Goal: Task Accomplishment & Management: Manage account settings

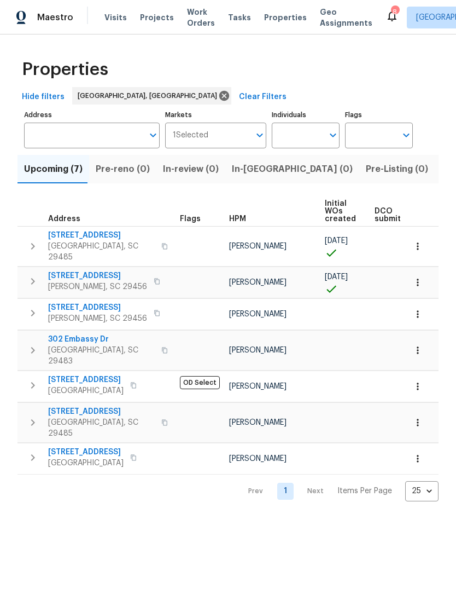
click at [105, 20] on span "Visits" at bounding box center [115, 17] width 22 height 11
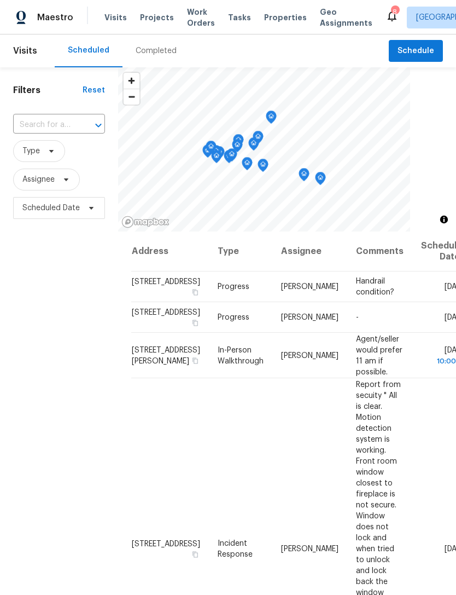
click at [194, 17] on span "Work Orders" at bounding box center [201, 18] width 28 height 22
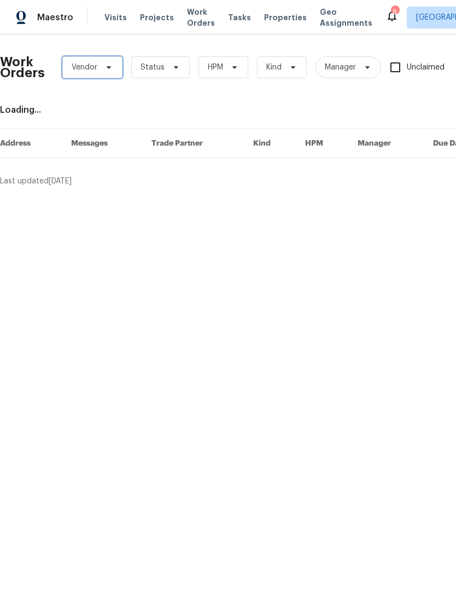
click at [102, 66] on span at bounding box center [107, 67] width 12 height 9
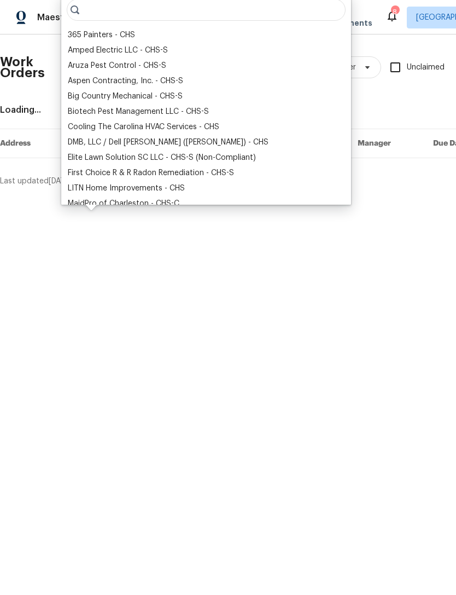
click at [137, 145] on div "DMB, LLC / Dell Bryson (Heise) - CHS" at bounding box center [168, 142] width 201 height 11
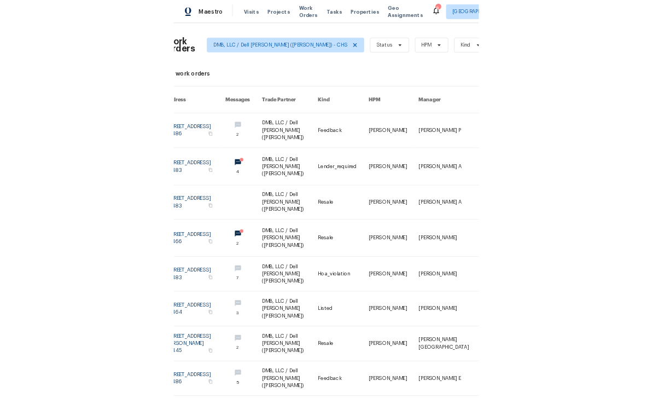
scroll to position [0, 14]
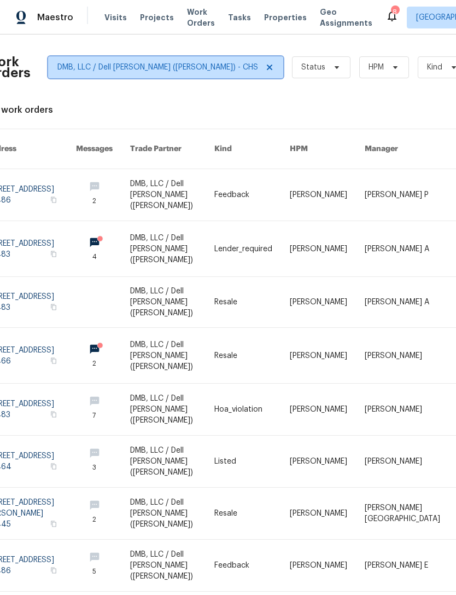
click at [265, 66] on icon at bounding box center [269, 67] width 9 height 9
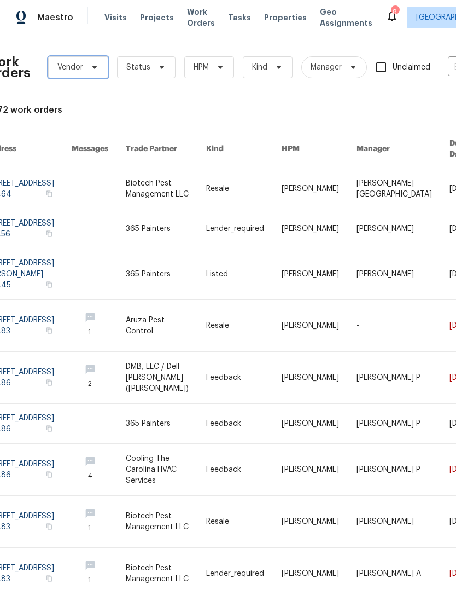
scroll to position [0, 1]
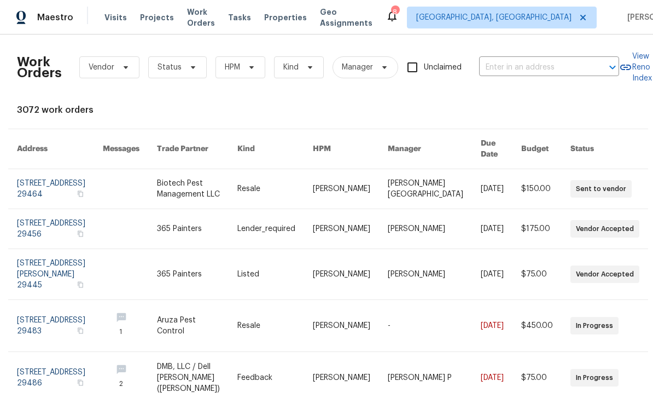
click at [456, 381] on link at bounding box center [545, 377] width 49 height 51
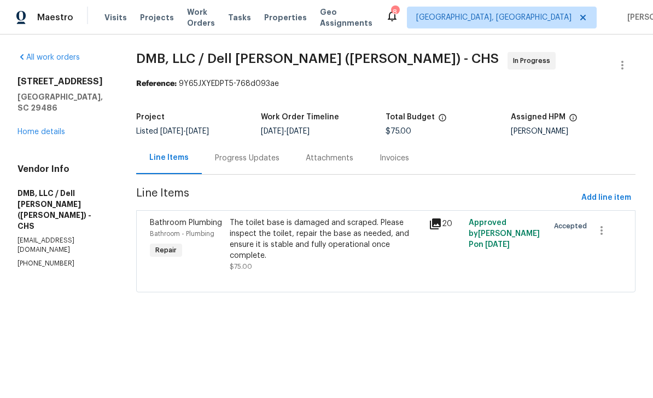
click at [326, 189] on span "Line Items" at bounding box center [356, 198] width 441 height 20
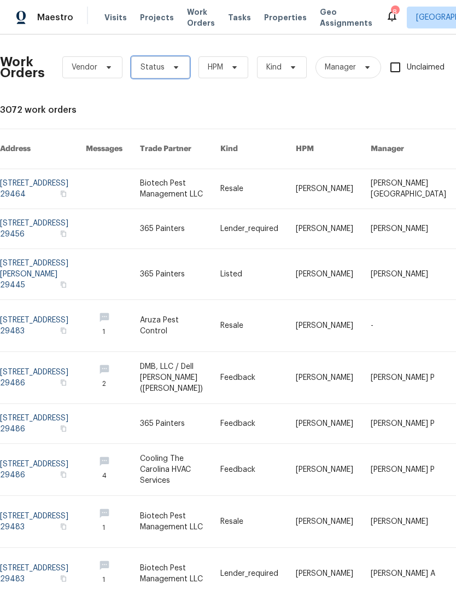
click at [174, 63] on icon at bounding box center [176, 67] width 9 height 9
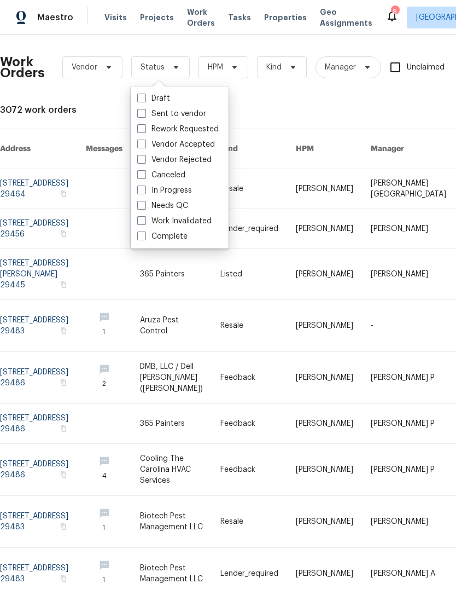
click at [160, 236] on label "Complete" at bounding box center [162, 236] width 50 height 11
click at [144, 236] on input "Complete" at bounding box center [140, 234] width 7 height 7
checkbox input "true"
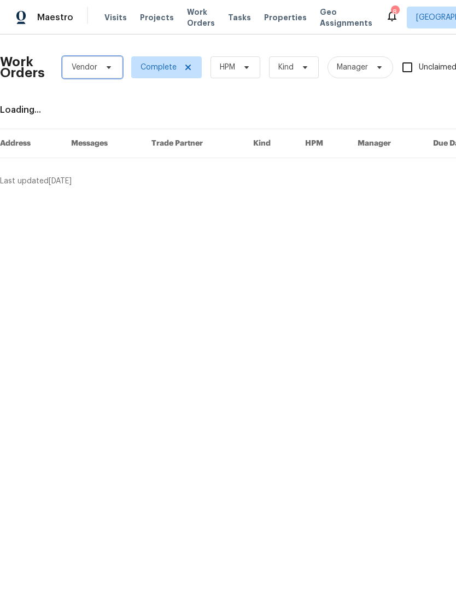
click at [101, 73] on span "Vendor" at bounding box center [92, 67] width 60 height 22
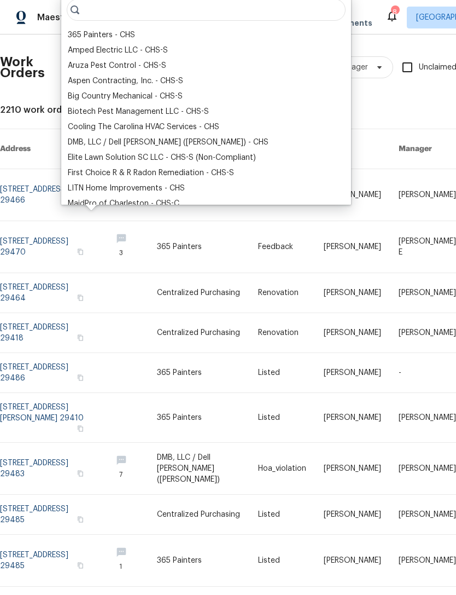
click at [134, 132] on div "Cooling The Carolina HVAC Services - CHS" at bounding box center [144, 126] width 152 height 11
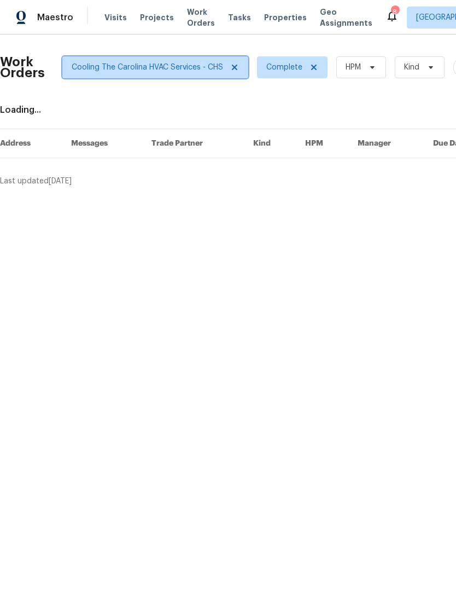
click at [202, 66] on span "Cooling The Carolina HVAC Services - CHS" at bounding box center [148, 67] width 152 height 11
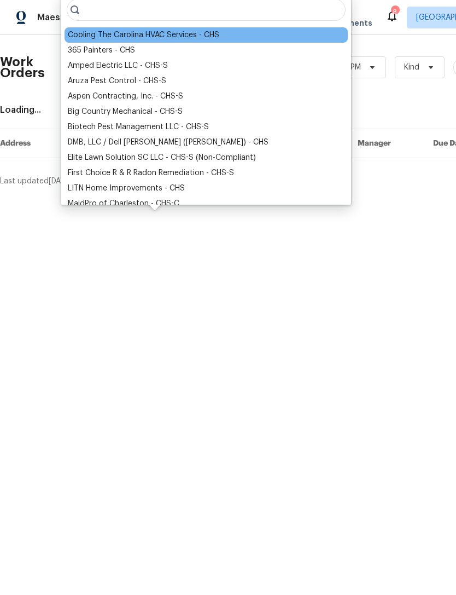
click at [120, 143] on div "DMB, LLC / Dell Bryson (Heise) - CHS" at bounding box center [168, 142] width 201 height 11
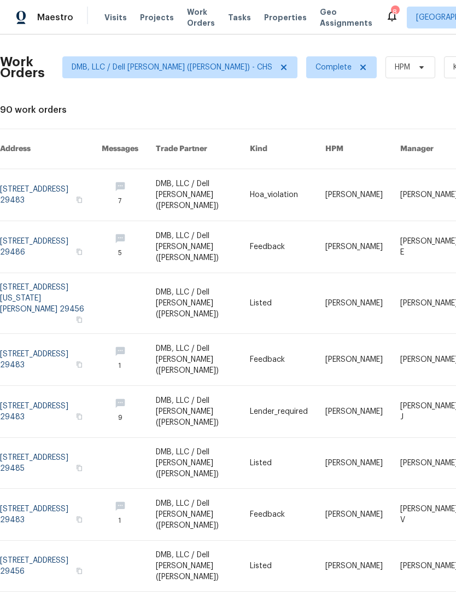
click at [114, 18] on span "Visits" at bounding box center [115, 17] width 22 height 11
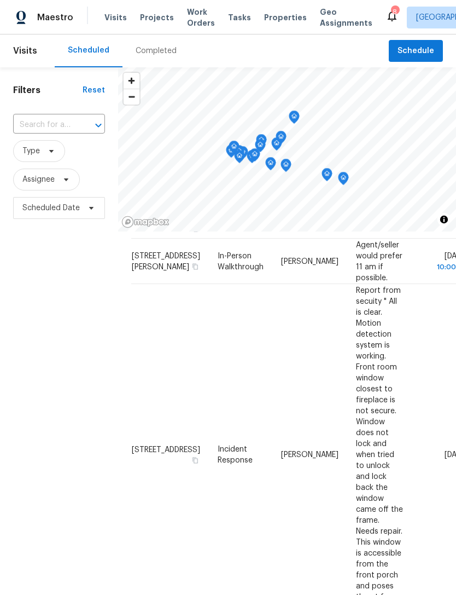
scroll to position [95, 0]
click at [356, 431] on span "Report from secuity " All is clear. Motion detection system is working. Front r…" at bounding box center [379, 453] width 47 height 336
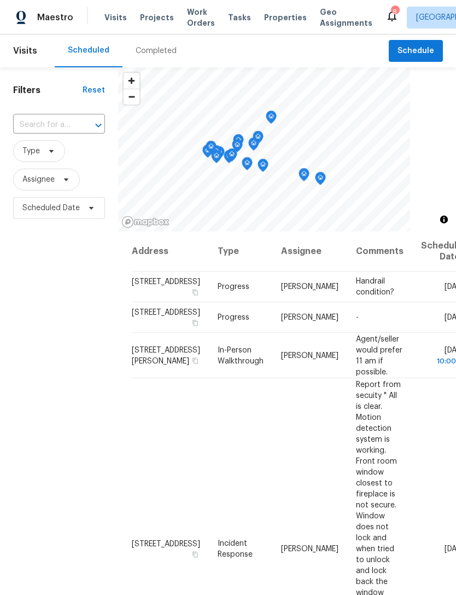
click at [266, 21] on span "Properties" at bounding box center [285, 17] width 43 height 11
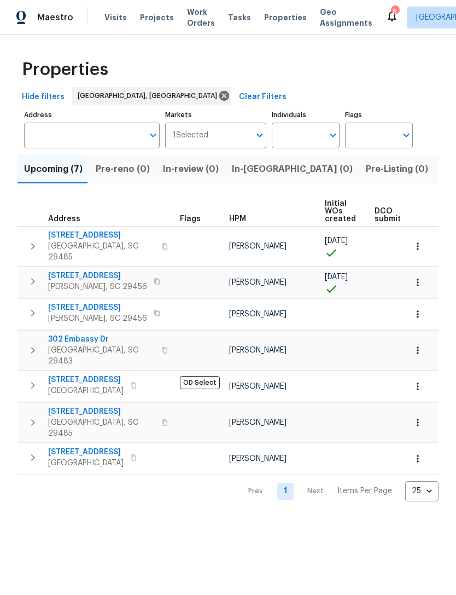
click at [441, 168] on span "Listed (10)" at bounding box center [464, 168] width 46 height 15
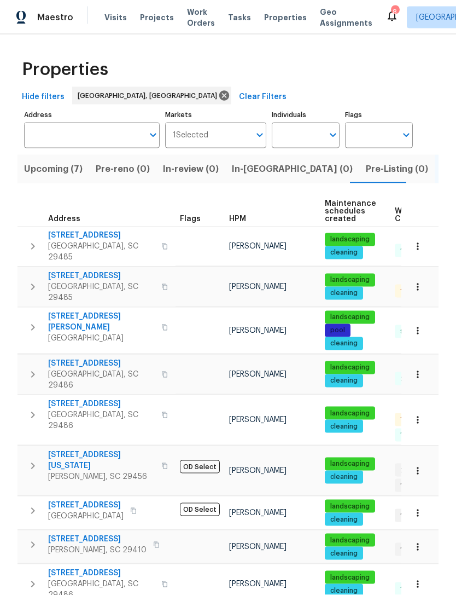
scroll to position [2, 0]
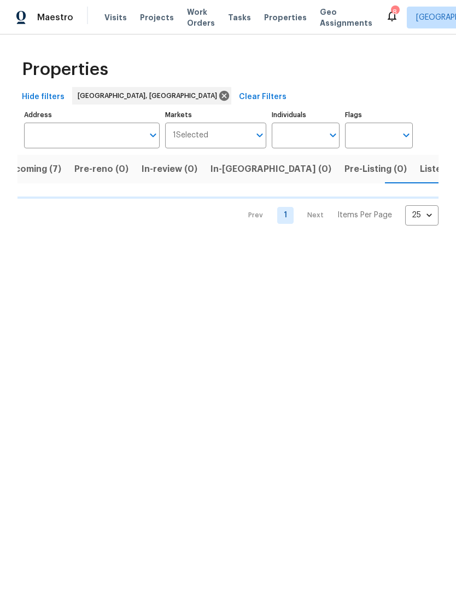
scroll to position [0, 26]
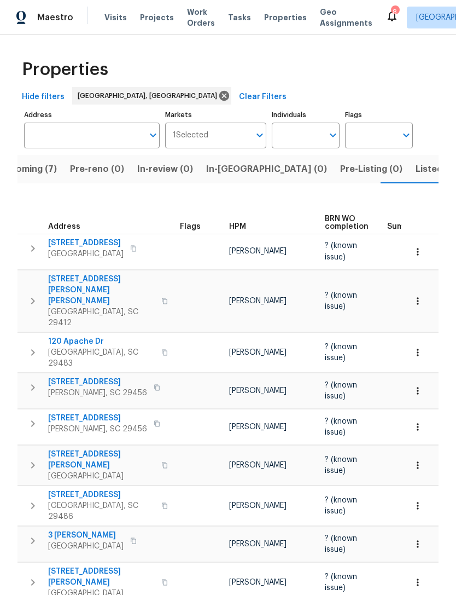
click at [97, 336] on span "120 Apache Dr" at bounding box center [101, 341] width 107 height 11
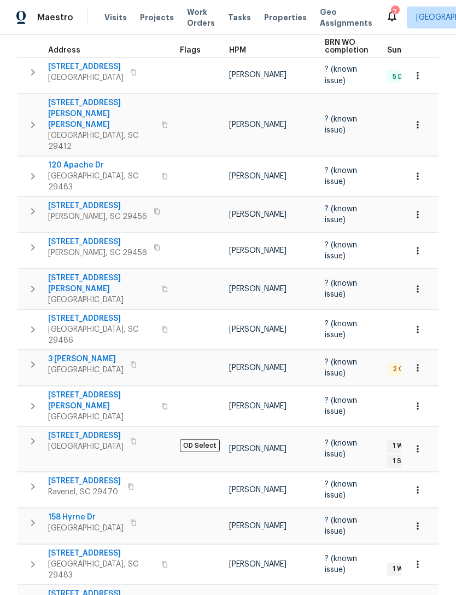
scroll to position [179, 0]
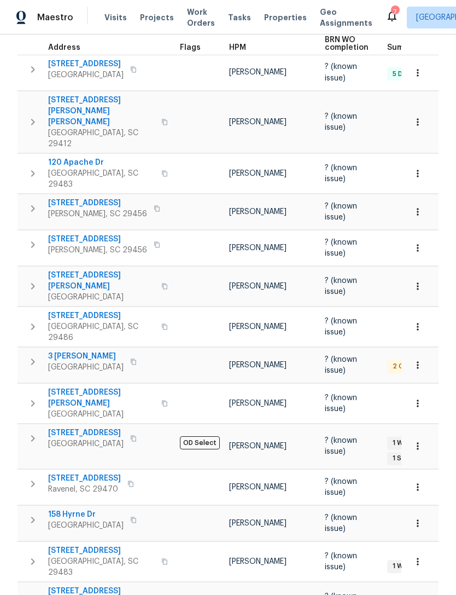
click at [115, 545] on span "529 Delafield Dr # 529" at bounding box center [101, 550] width 107 height 11
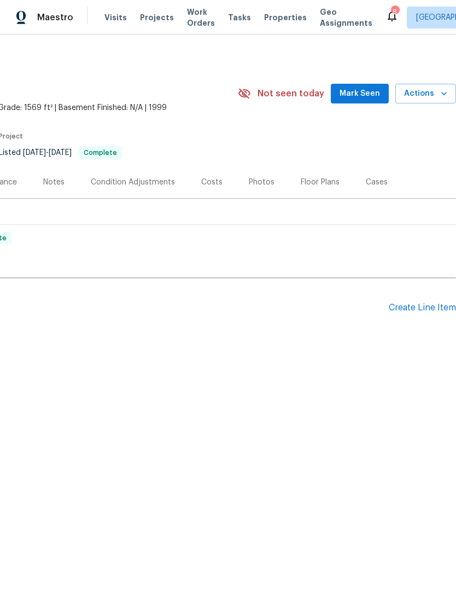
scroll to position [0, 162]
click at [426, 308] on div "Create Line Item" at bounding box center [422, 307] width 67 height 10
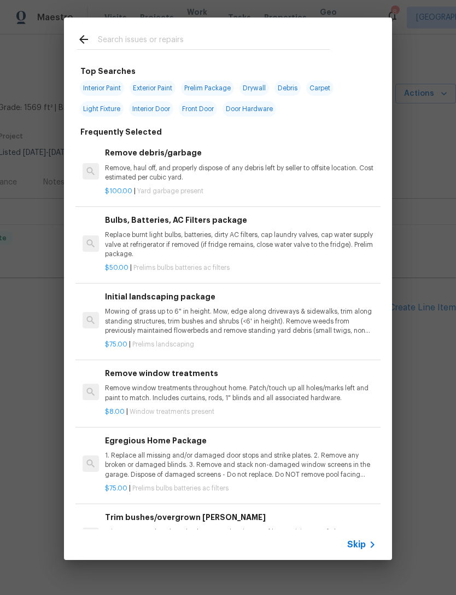
click at [184, 35] on input "text" at bounding box center [214, 41] width 232 height 16
type input "Window."
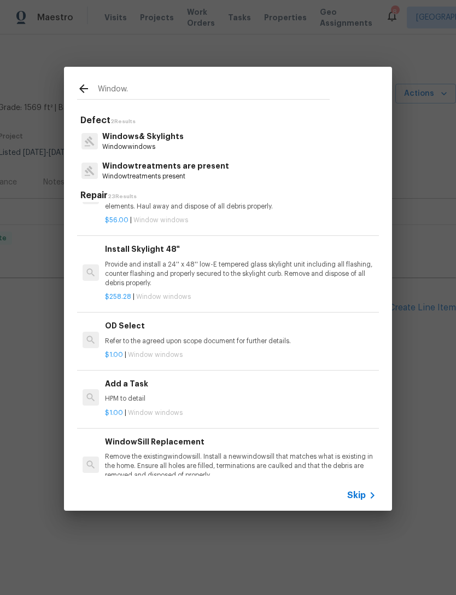
scroll to position [851, 0]
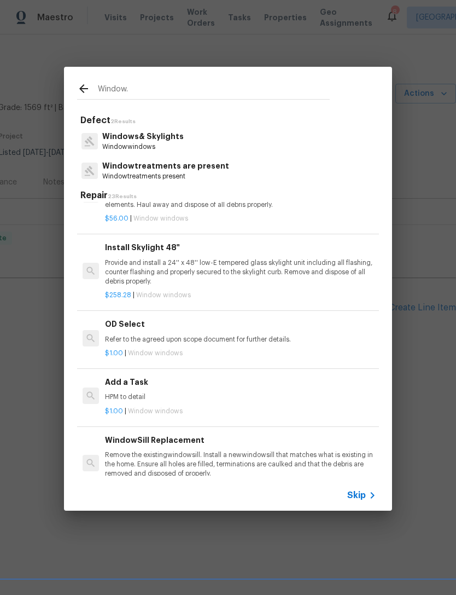
click at [241, 326] on div "OD Select Refer to the agreed upon scope document for further details." at bounding box center [240, 331] width 271 height 26
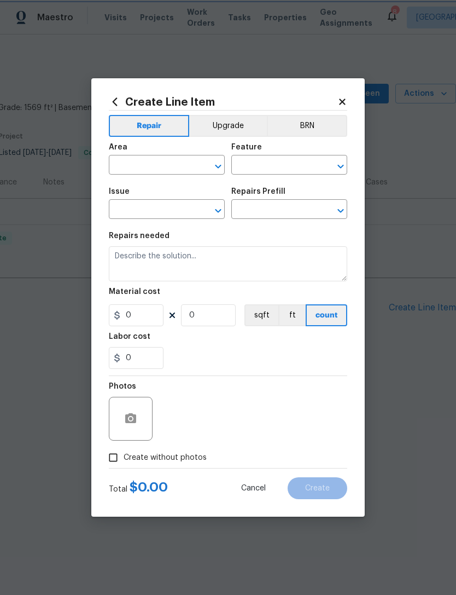
type input "Windows & Skylights"
type input "OD Select $1.00"
type textarea "Refer to the agreed upon scope document for further details."
type input "1"
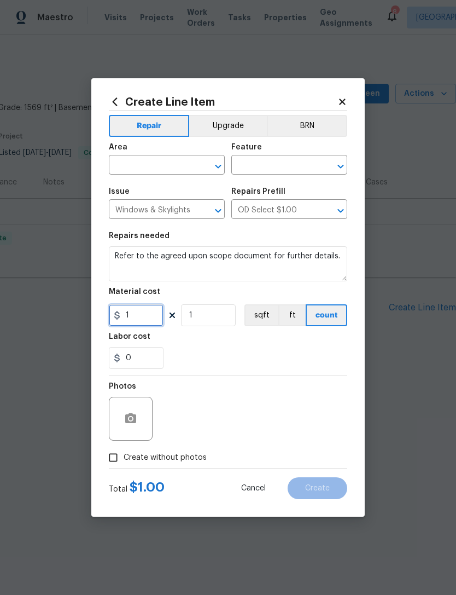
click at [143, 321] on input "1" at bounding box center [136, 315] width 55 height 22
click at [179, 159] on input "text" at bounding box center [151, 166] width 85 height 17
type input "75"
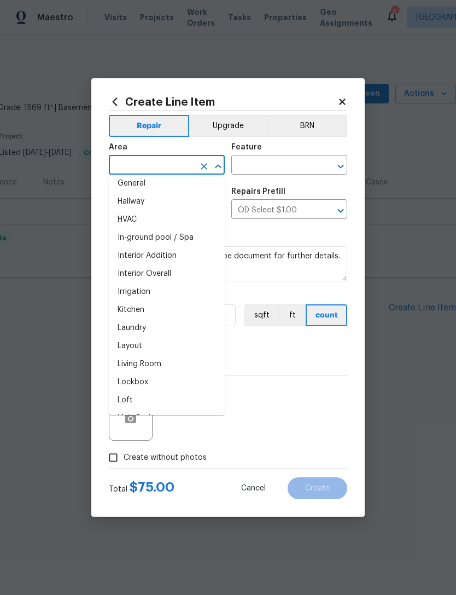
scroll to position [379, 0]
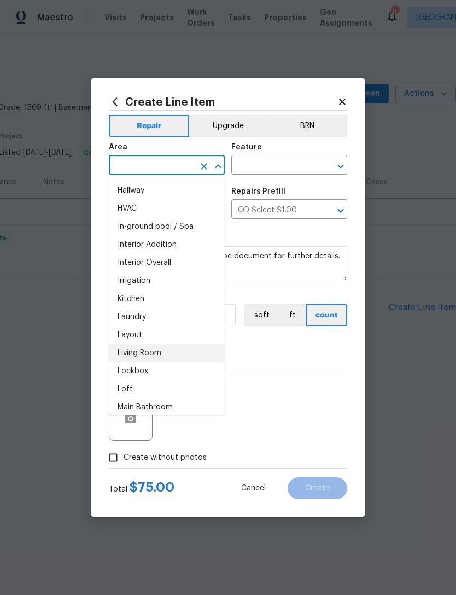
click at [177, 347] on li "Living Room" at bounding box center [167, 353] width 116 height 18
type input "Living Room"
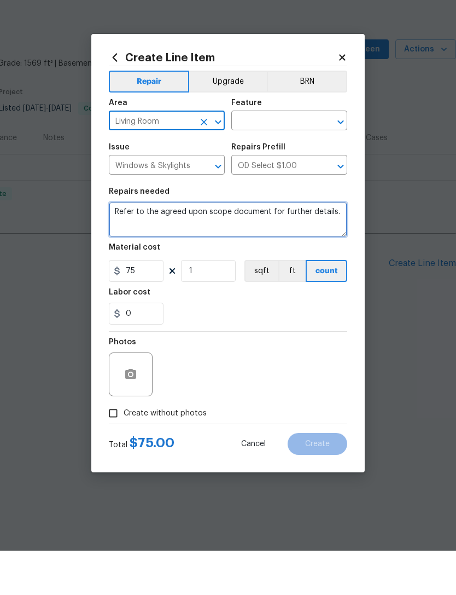
click at [330, 246] on textarea "Refer to the agreed upon scope document for further details." at bounding box center [228, 263] width 238 height 35
click at [329, 246] on textarea "Refer to the agreed upon scope document for further details." at bounding box center [228, 263] width 238 height 35
type textarea "Refer to the agreed upon scope document"
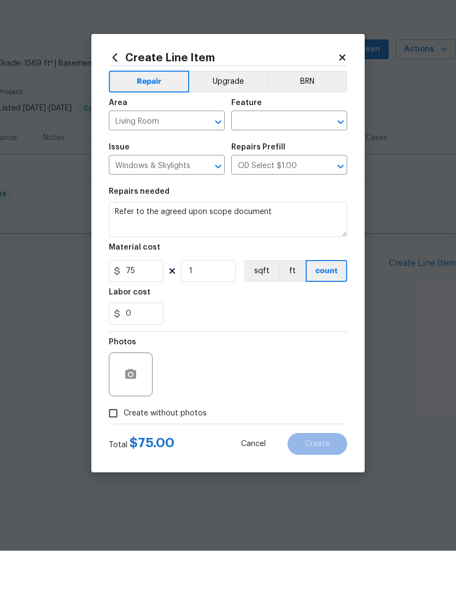
click at [347, 97] on icon at bounding box center [342, 102] width 10 height 10
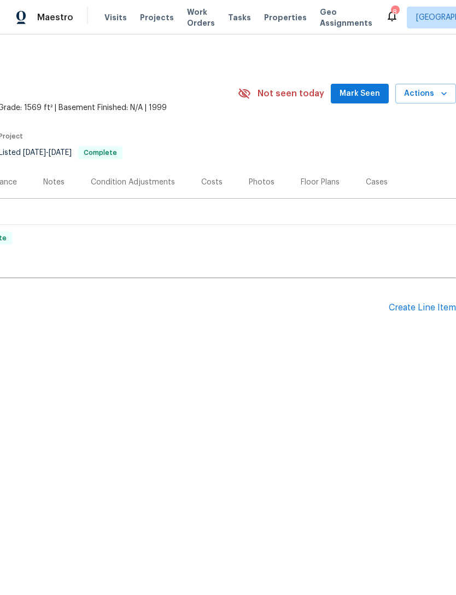
click at [418, 304] on div "Create Line Item" at bounding box center [422, 307] width 67 height 10
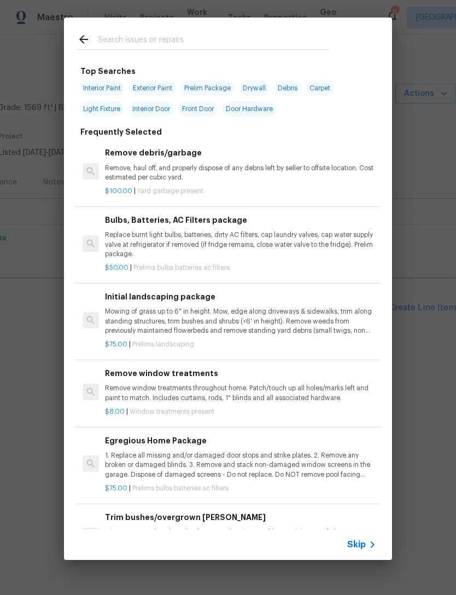
click at [199, 34] on input "text" at bounding box center [214, 41] width 232 height 16
type input "Window."
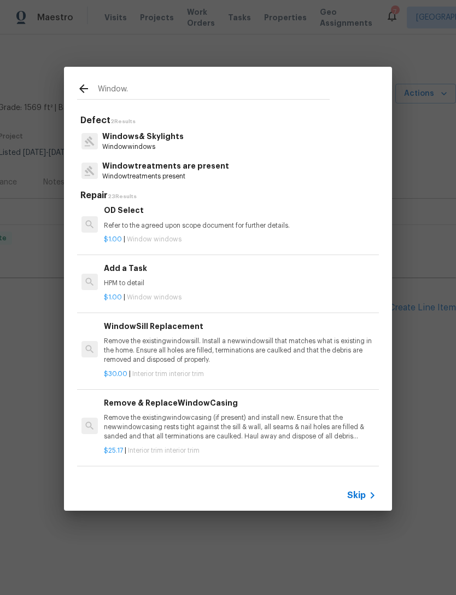
scroll to position [965, 2]
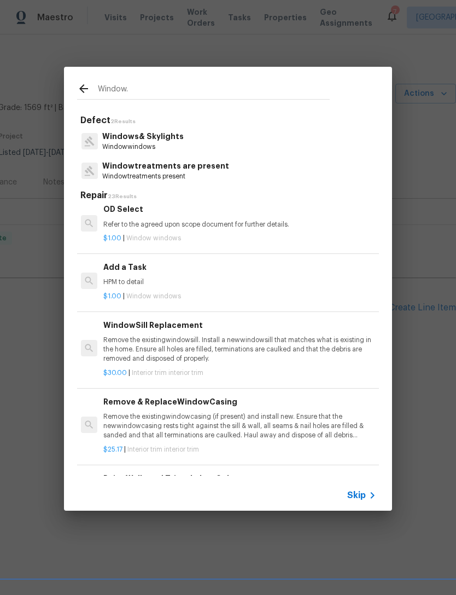
click at [137, 267] on div "Add a Task HPM to detail" at bounding box center [238, 274] width 271 height 26
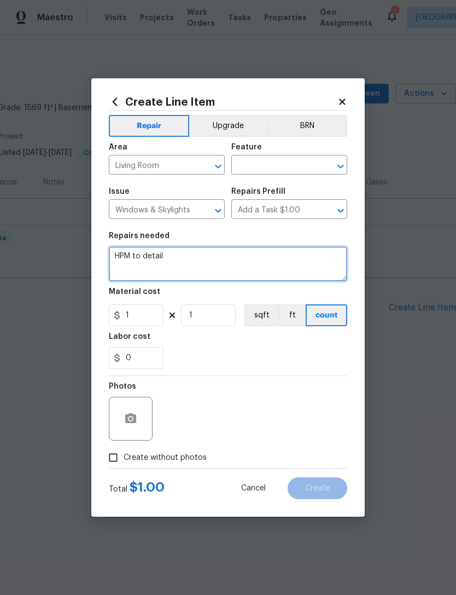
click at [141, 281] on textarea "HPM to detail" at bounding box center [228, 263] width 238 height 35
type textarea "H"
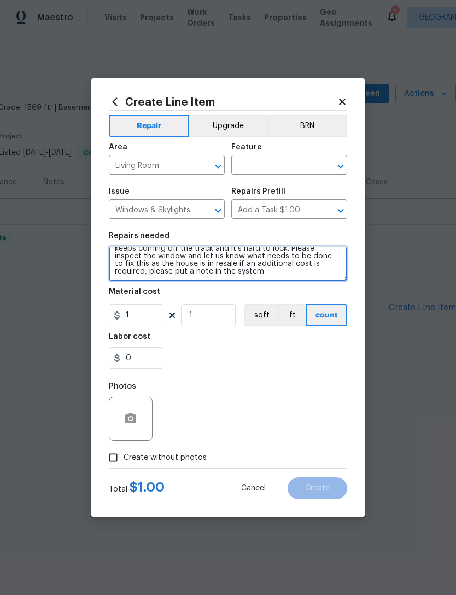
scroll to position [15, 0]
click at [201, 270] on textarea "The window in the living room the closest one to the fireplace keeps coming off…" at bounding box center [228, 263] width 238 height 35
type textarea "The window in the living room the closest one to the fireplace keeps coming off…"
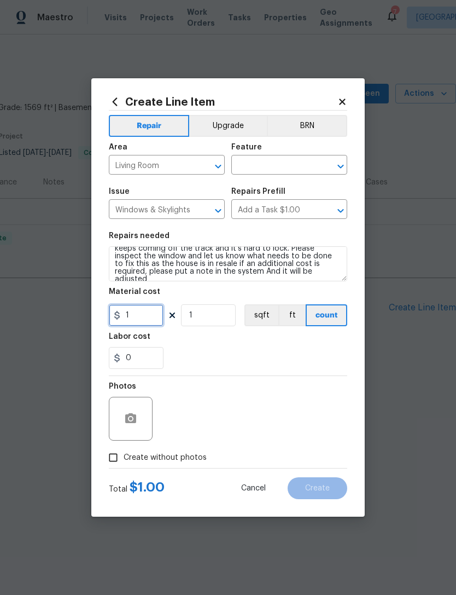
click at [140, 314] on input "1" at bounding box center [136, 315] width 55 height 22
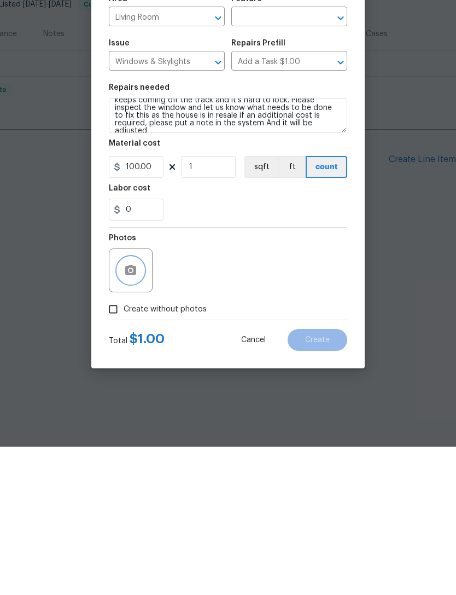
click at [138, 405] on button "button" at bounding box center [131, 418] width 26 height 26
type input "100"
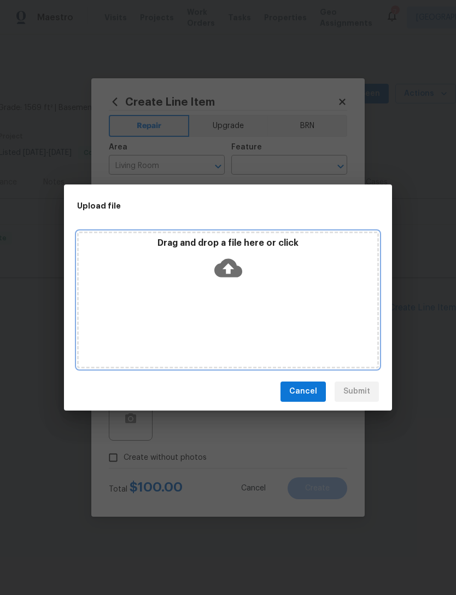
click at [234, 267] on icon at bounding box center [228, 267] width 28 height 19
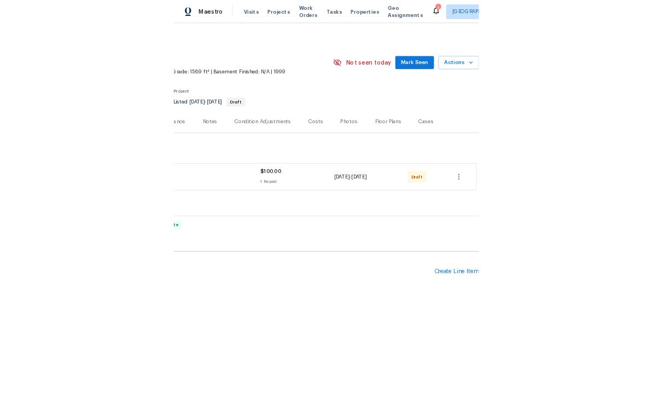
scroll to position [0, 162]
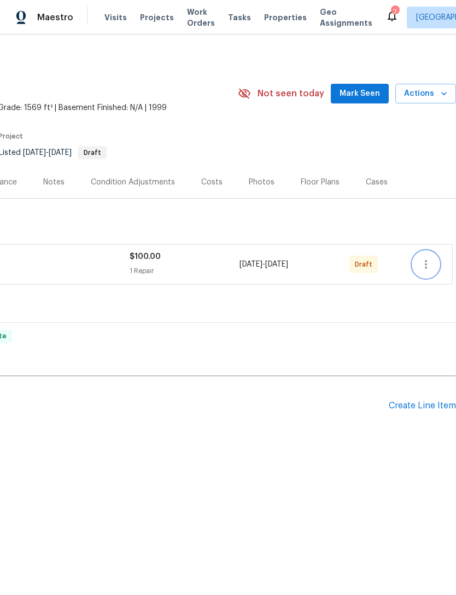
click at [424, 265] on icon "button" at bounding box center [426, 264] width 13 height 13
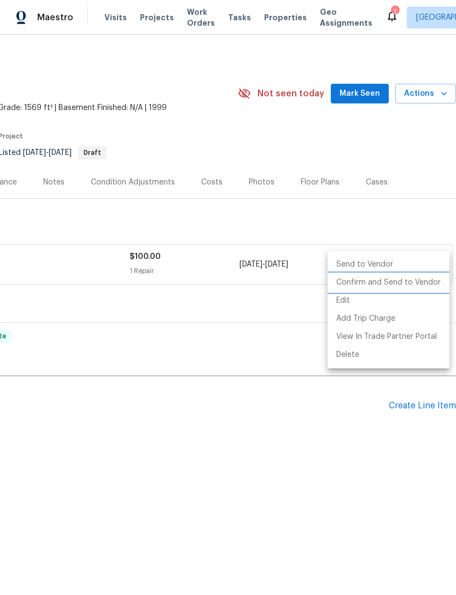
click at [395, 280] on li "Confirm and Send to Vendor" at bounding box center [389, 282] width 122 height 18
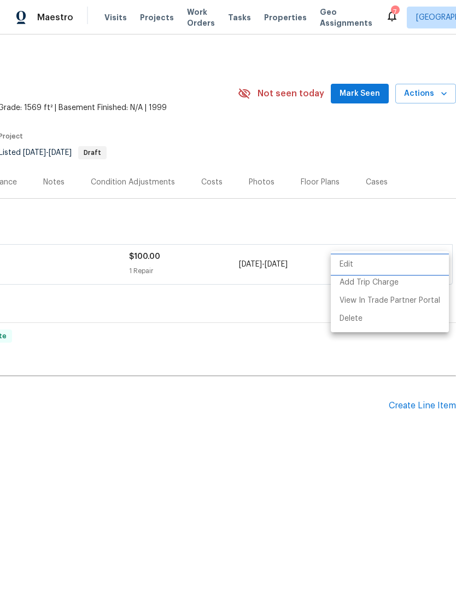
scroll to position [0, 0]
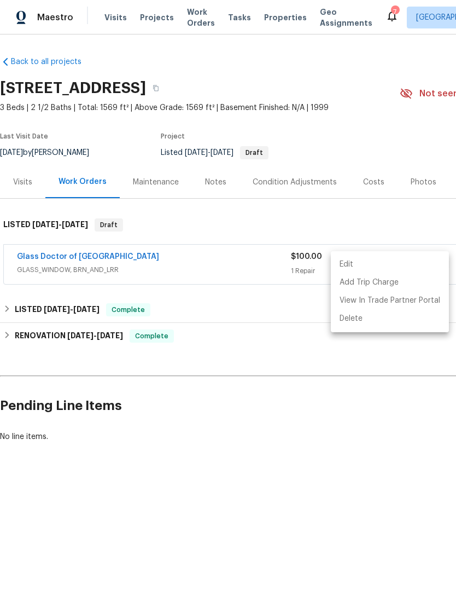
click at [274, 17] on div at bounding box center [228, 297] width 456 height 595
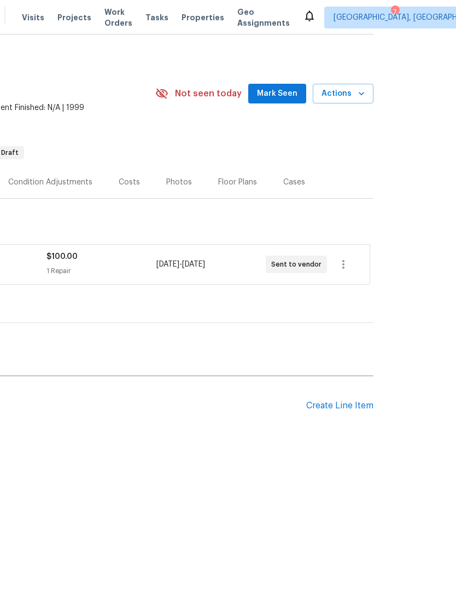
click at [189, 8] on div "Visits Projects Work Orders Tasks Properties Geo Assignments" at bounding box center [162, 18] width 281 height 22
click at [189, 16] on span "Properties" at bounding box center [203, 17] width 43 height 11
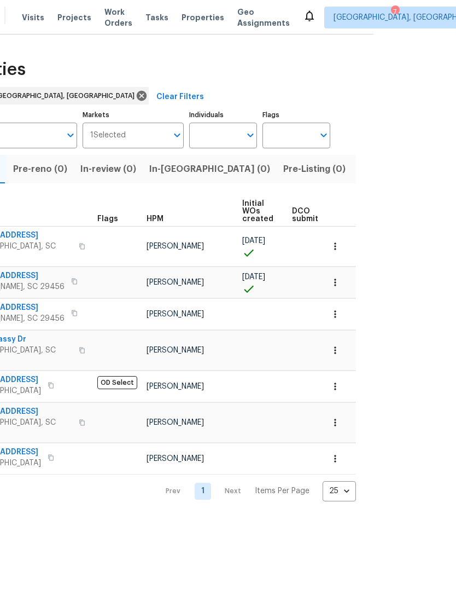
click at [418, 170] on span "Resale (16)" at bounding box center [441, 168] width 47 height 15
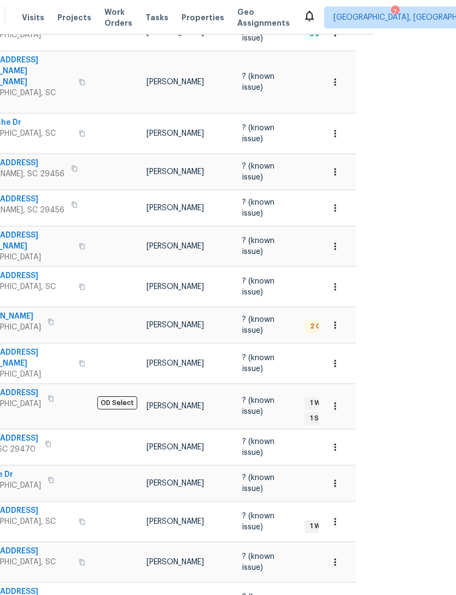
scroll to position [218, 0]
click at [15, 516] on span "[GEOGRAPHIC_DATA], SC 29483" at bounding box center [19, 527] width 107 height 22
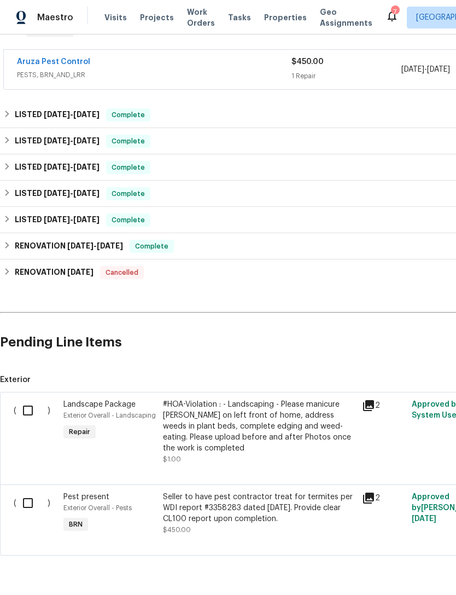
scroll to position [195, 0]
click at [24, 491] on input "checkbox" at bounding box center [31, 502] width 31 height 23
click at [408, 567] on span "Create Work Order" at bounding box center [393, 568] width 73 height 14
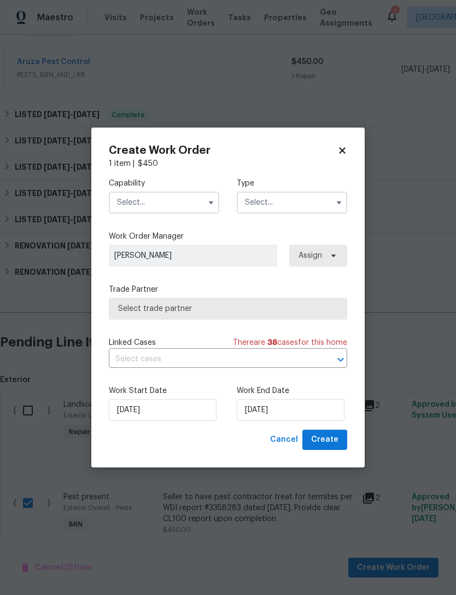
click at [342, 154] on icon at bounding box center [342, 150] width 10 height 10
checkbox input "false"
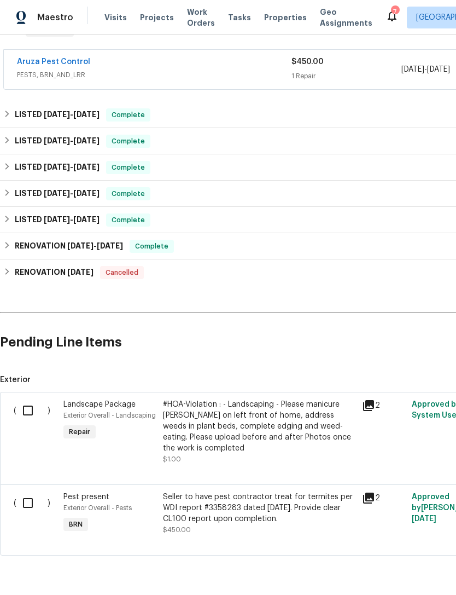
click at [22, 399] on input "checkbox" at bounding box center [31, 410] width 31 height 23
checkbox input "true"
click at [402, 566] on span "Create Work Order" at bounding box center [393, 568] width 73 height 14
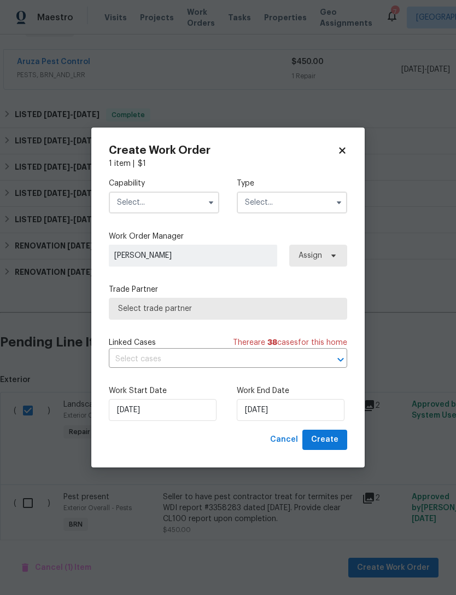
click at [169, 201] on input "text" at bounding box center [164, 202] width 110 height 22
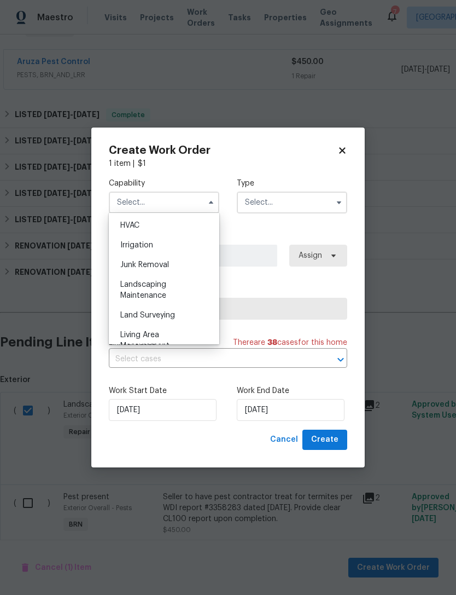
scroll to position [663, 0]
click at [166, 275] on div "Landscaping Maintenance" at bounding box center [164, 287] width 105 height 31
type input "Landscaping Maintenance"
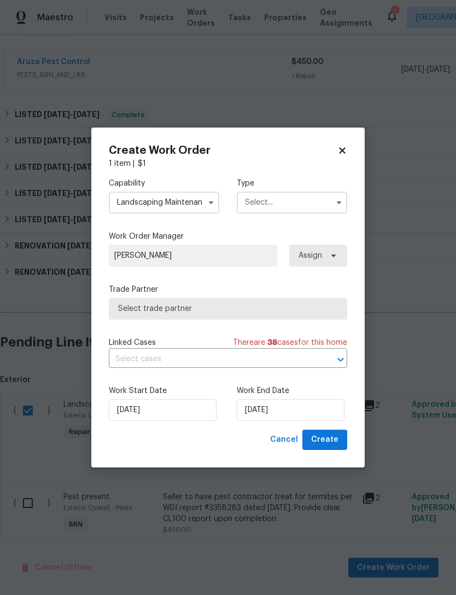
click at [292, 197] on input "text" at bounding box center [292, 202] width 110 height 22
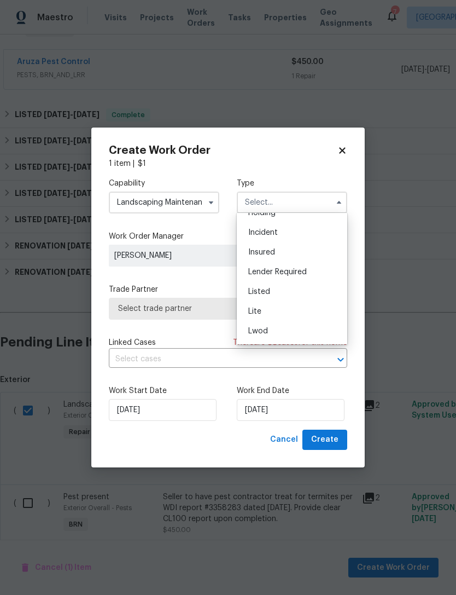
scroll to position [55, 0]
click at [285, 283] on div "Listed" at bounding box center [292, 289] width 105 height 20
type input "Listed"
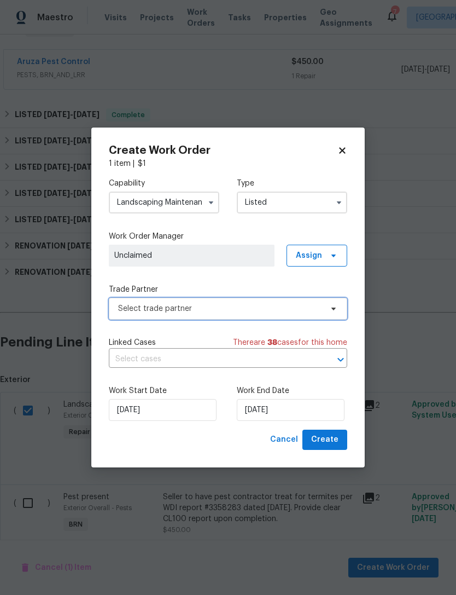
click at [255, 308] on span "Select trade partner" at bounding box center [220, 308] width 204 height 11
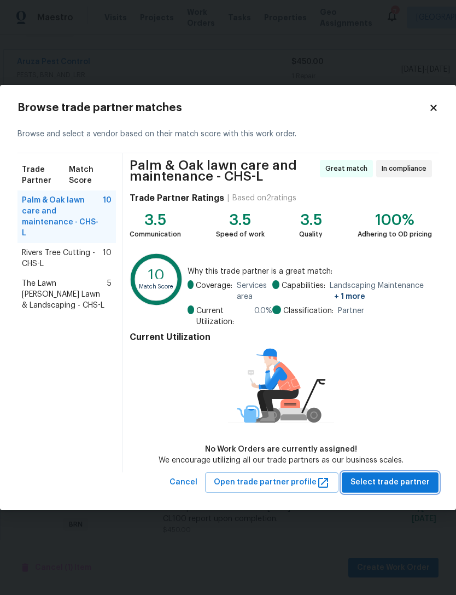
click at [396, 488] on span "Select trade partner" at bounding box center [390, 482] width 79 height 14
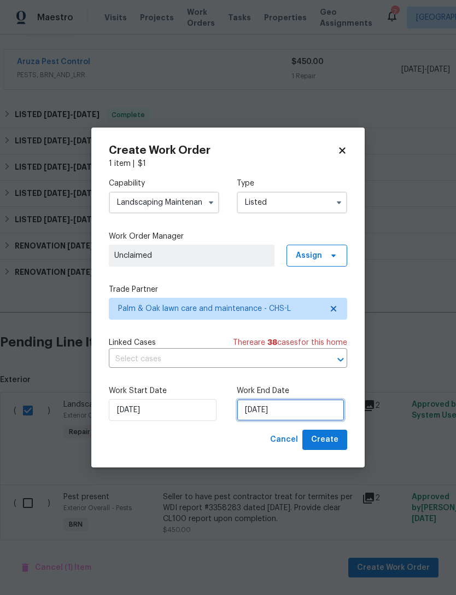
click at [279, 411] on input "[DATE]" at bounding box center [291, 410] width 108 height 22
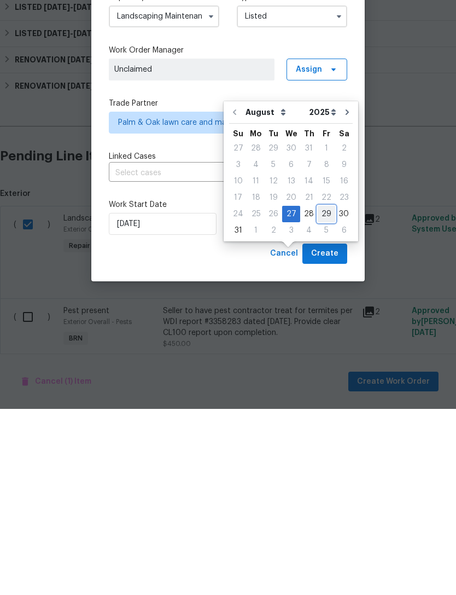
click at [321, 392] on div "29" at bounding box center [327, 399] width 18 height 15
type input "[DATE]"
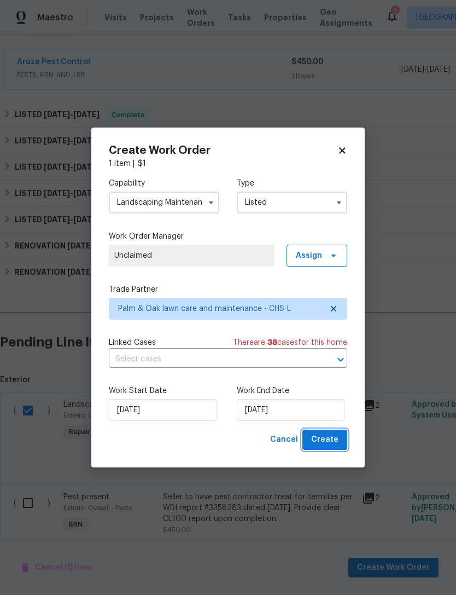
click at [333, 440] on span "Create" at bounding box center [324, 440] width 27 height 14
checkbox input "false"
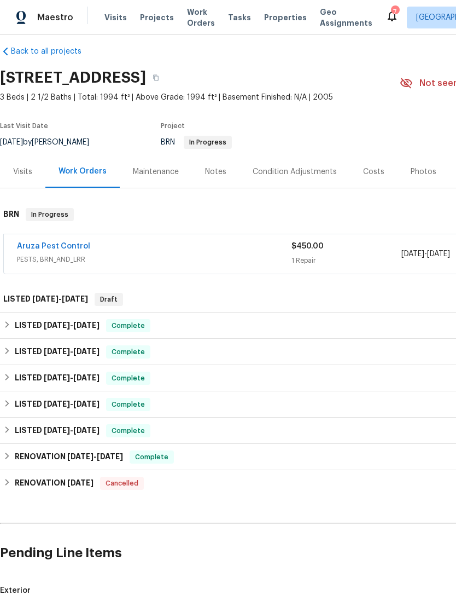
scroll to position [10, 0]
click at [20, 293] on h6 "LISTED 8/27/25 - 8/29/25" at bounding box center [45, 299] width 85 height 13
click at [19, 293] on h6 "LISTED 8/27/25 - 8/29/25" at bounding box center [45, 299] width 85 height 13
click at [34, 287] on div "LISTED 8/27/25 - 8/29/25 Draft" at bounding box center [309, 300] width 618 height 26
click at [95, 287] on div "LISTED 8/27/25 - 8/29/25 Draft" at bounding box center [309, 300] width 618 height 26
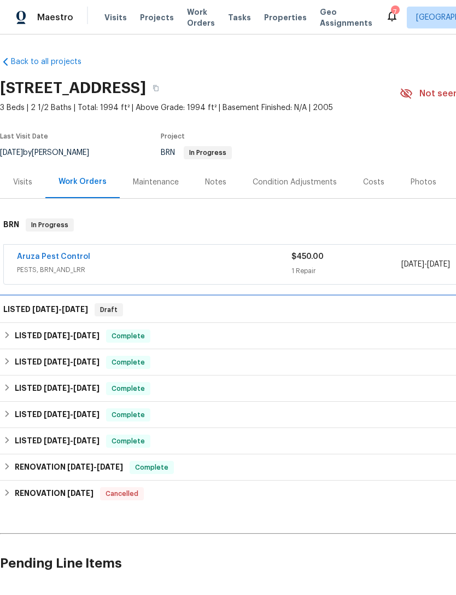
scroll to position [0, 0]
click at [45, 303] on h6 "LISTED 8/27/25 - 8/29/25" at bounding box center [45, 309] width 85 height 13
click at [49, 296] on div "LISTED 8/27/25 - 8/29/25 Draft" at bounding box center [309, 309] width 618 height 26
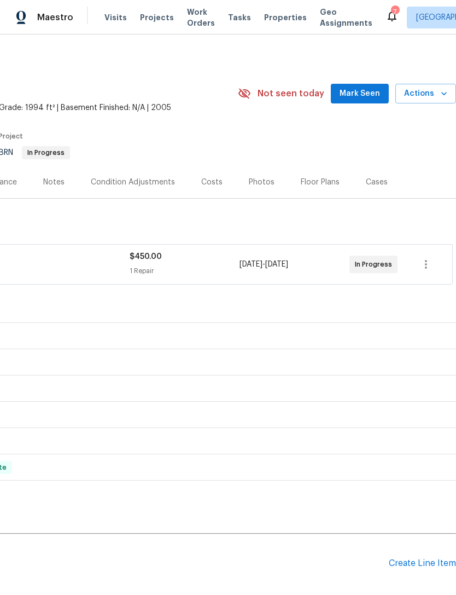
scroll to position [0, 162]
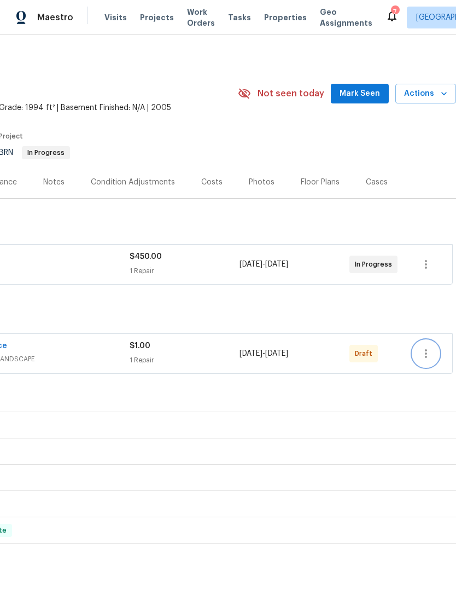
click at [424, 356] on icon "button" at bounding box center [426, 353] width 13 height 13
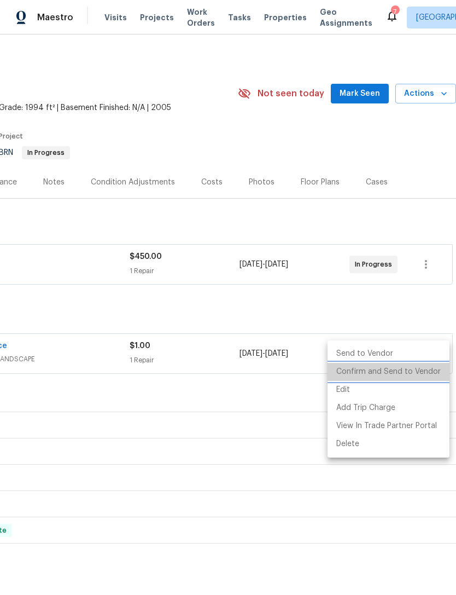
click at [399, 369] on li "Confirm and Send to Vendor" at bounding box center [389, 372] width 122 height 18
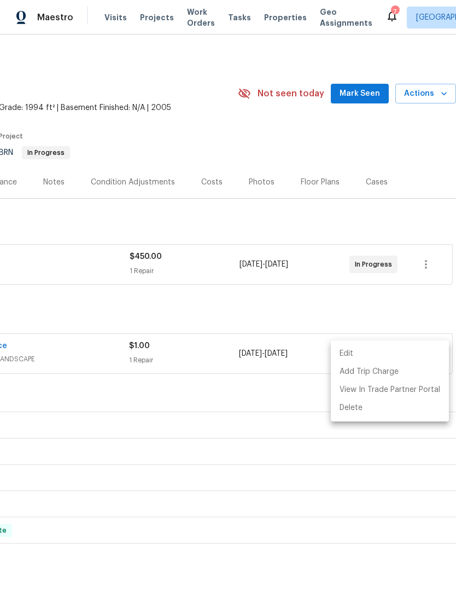
click at [265, 20] on div at bounding box center [228, 297] width 456 height 595
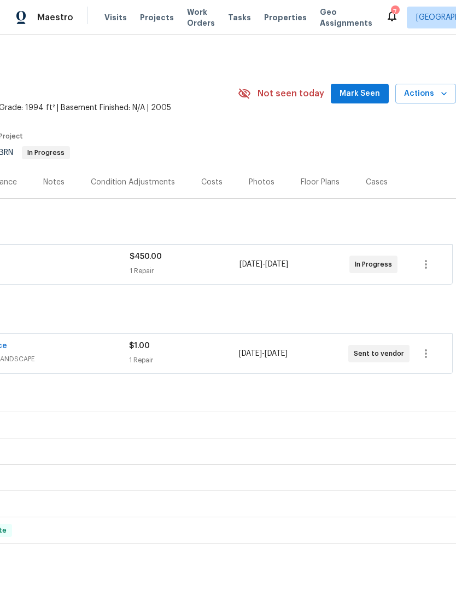
click at [277, 32] on div "Maestro Visits Projects Work Orders Tasks Properties Geo Assignments 7 [GEOGRAP…" at bounding box center [228, 17] width 456 height 34
click at [275, 21] on span "Properties" at bounding box center [285, 17] width 43 height 11
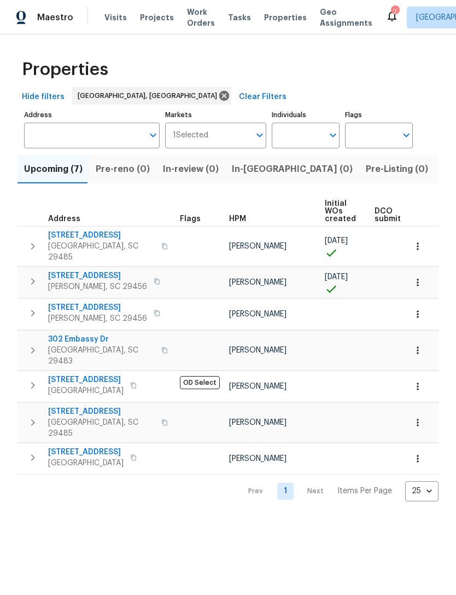
click at [114, 16] on span "Visits" at bounding box center [115, 17] width 22 height 11
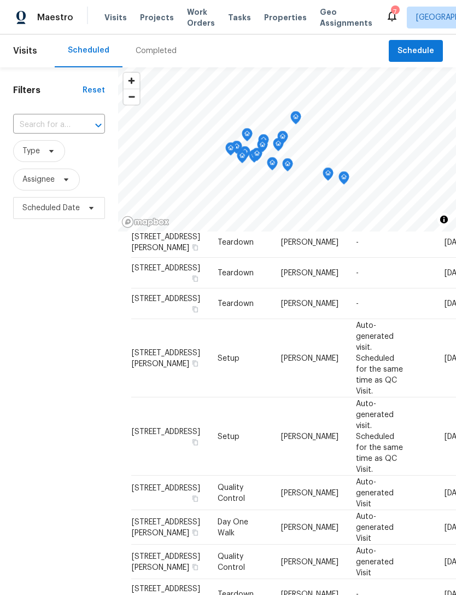
scroll to position [484, 0]
